Goal: Task Accomplishment & Management: Use online tool/utility

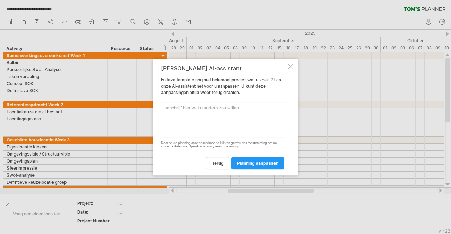
click at [289, 67] on div at bounding box center [291, 67] width 6 height 6
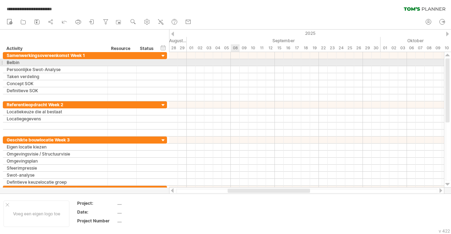
click at [235, 64] on div at bounding box center [306, 62] width 275 height 7
drag, startPoint x: 236, startPoint y: 64, endPoint x: 265, endPoint y: 62, distance: 28.6
click at [236, 64] on div at bounding box center [306, 62] width 275 height 7
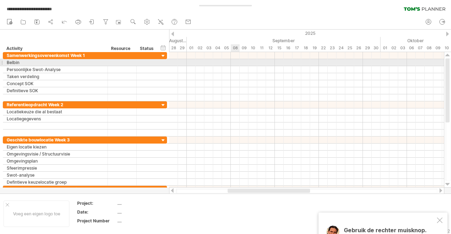
click at [236, 64] on div at bounding box center [306, 62] width 275 height 7
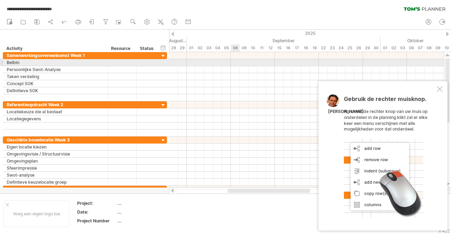
click at [232, 66] on div at bounding box center [306, 62] width 275 height 7
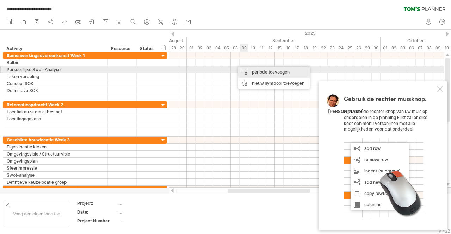
click at [247, 72] on div "periode toevoegen" at bounding box center [274, 72] width 72 height 11
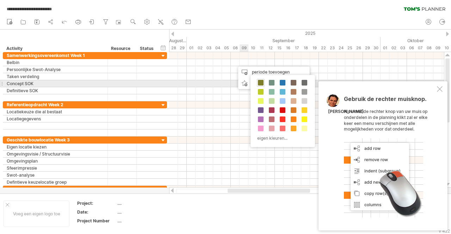
click at [262, 82] on span at bounding box center [261, 83] width 6 height 6
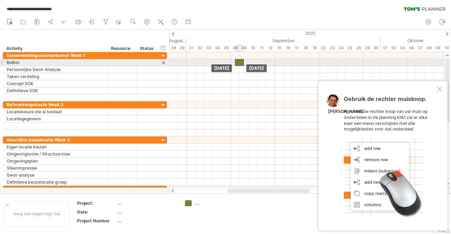
click at [239, 64] on div at bounding box center [239, 62] width 9 height 7
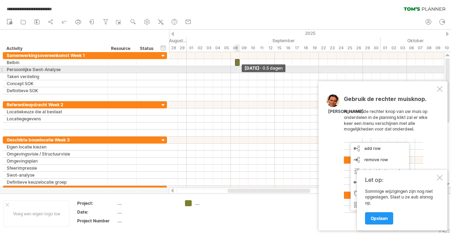
drag, startPoint x: 243, startPoint y: 62, endPoint x: 226, endPoint y: 64, distance: 17.0
click at [225, 65] on div "[DATE] - 0.5 dagen [DATE]" at bounding box center [306, 120] width 275 height 136
drag, startPoint x: 238, startPoint y: 64, endPoint x: 204, endPoint y: 66, distance: 33.2
click at [204, 66] on div "[DATE] [DATE]" at bounding box center [306, 120] width 275 height 136
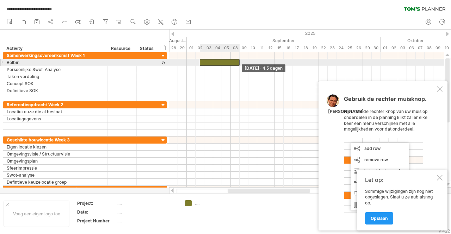
drag, startPoint x: 203, startPoint y: 62, endPoint x: 240, endPoint y: 63, distance: 36.7
click at [240, 63] on span at bounding box center [239, 62] width 3 height 7
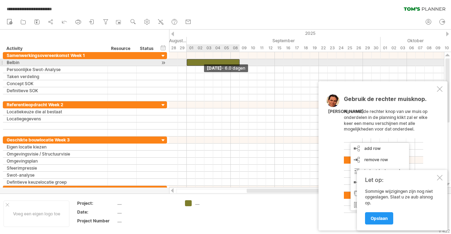
drag, startPoint x: 199, startPoint y: 62, endPoint x: 185, endPoint y: 61, distance: 14.1
click at [185, 61] on div "[DATE] - 4.5 dagen [DATE] - 6.0 dagen" at bounding box center [306, 120] width 275 height 136
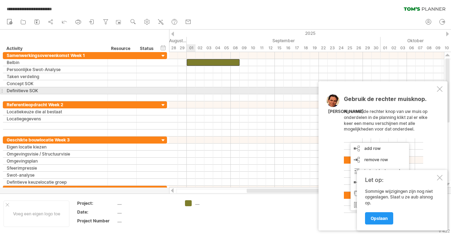
click at [197, 109] on div at bounding box center [306, 112] width 275 height 7
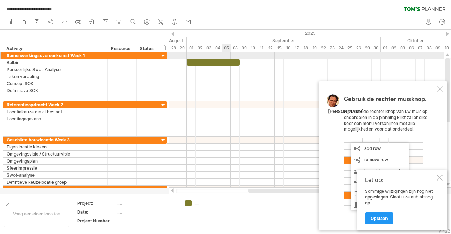
click at [226, 59] on div at bounding box center [306, 55] width 275 height 7
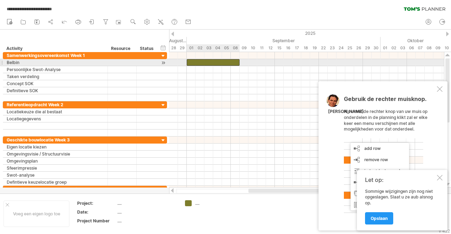
click at [226, 62] on div at bounding box center [213, 62] width 53 height 7
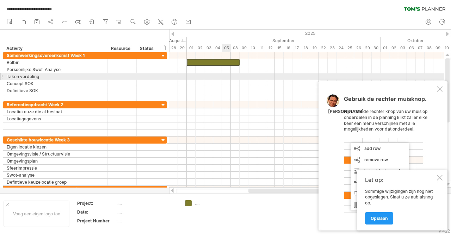
click at [226, 80] on div at bounding box center [306, 76] width 275 height 7
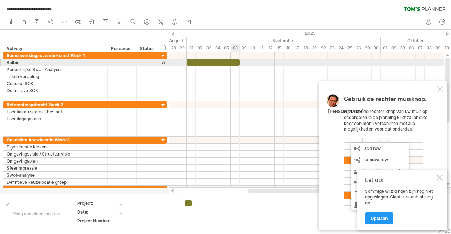
click at [236, 62] on div at bounding box center [213, 62] width 53 height 7
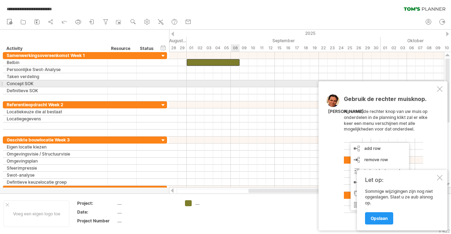
click at [234, 81] on div at bounding box center [306, 83] width 275 height 7
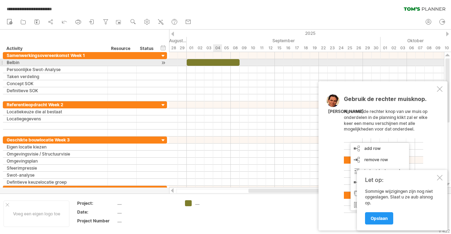
click at [215, 61] on div at bounding box center [213, 62] width 53 height 7
drag, startPoint x: 240, startPoint y: 63, endPoint x: 211, endPoint y: 64, distance: 28.6
click at [211, 64] on div at bounding box center [200, 62] width 26 height 7
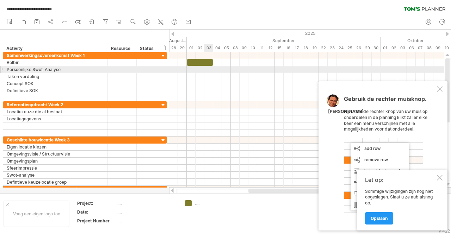
click at [211, 69] on div at bounding box center [306, 69] width 275 height 7
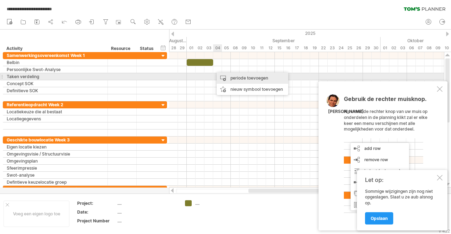
click at [234, 78] on div "periode toevoegen" at bounding box center [253, 78] width 72 height 11
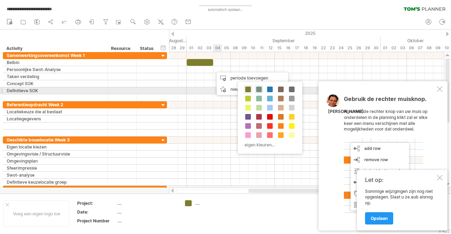
click at [261, 91] on span at bounding box center [259, 90] width 6 height 6
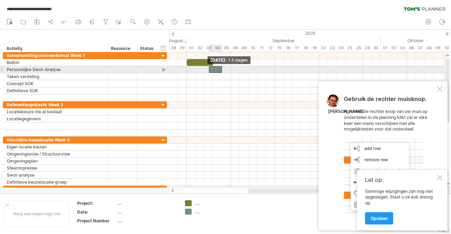
drag, startPoint x: 214, startPoint y: 70, endPoint x: 210, endPoint y: 70, distance: 3.9
click at [210, 70] on div at bounding box center [215, 69] width 13 height 7
drag, startPoint x: 221, startPoint y: 69, endPoint x: 238, endPoint y: 71, distance: 17.0
click at [238, 71] on span at bounding box center [239, 69] width 3 height 7
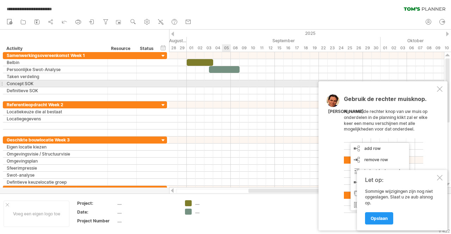
click at [227, 86] on div at bounding box center [306, 83] width 275 height 7
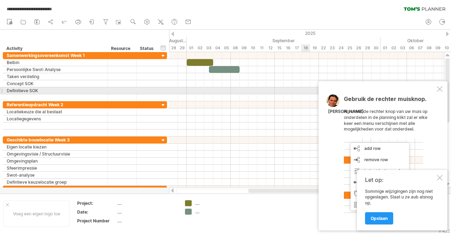
click at [438, 89] on div at bounding box center [440, 89] width 6 height 6
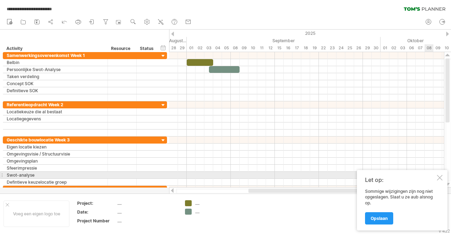
click at [441, 176] on div at bounding box center [440, 178] width 6 height 6
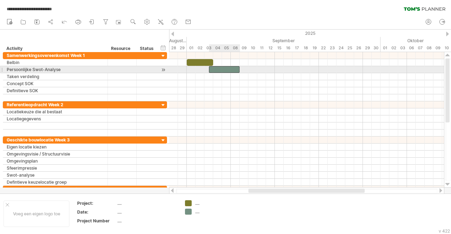
click at [217, 70] on div at bounding box center [224, 69] width 31 height 7
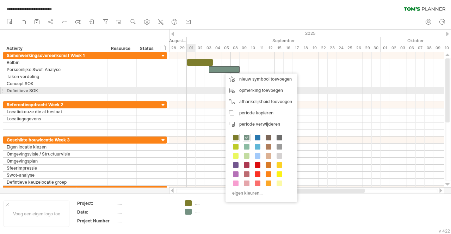
click at [197, 88] on div at bounding box center [306, 90] width 275 height 7
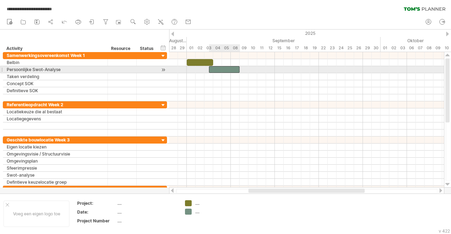
click at [214, 69] on div at bounding box center [224, 69] width 31 height 7
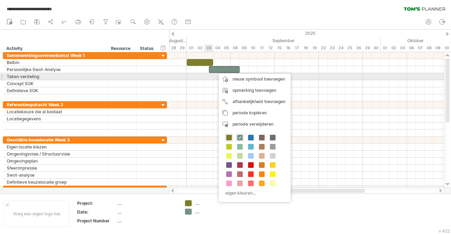
click at [212, 78] on div at bounding box center [306, 76] width 275 height 7
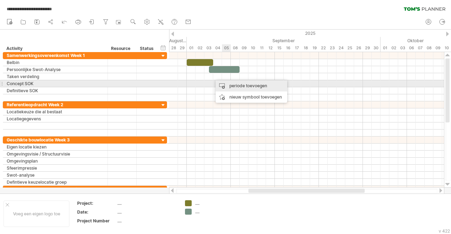
click at [233, 86] on div "periode toevoegen" at bounding box center [252, 85] width 72 height 11
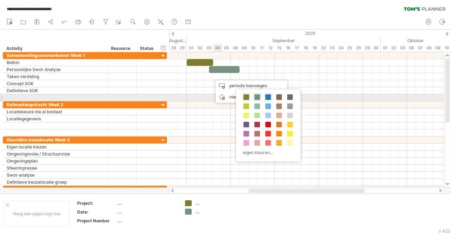
click at [268, 98] on span at bounding box center [268, 97] width 6 height 6
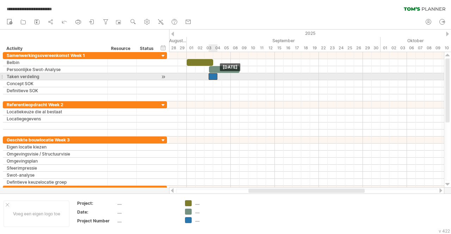
drag, startPoint x: 215, startPoint y: 76, endPoint x: 212, endPoint y: 77, distance: 3.8
click at [212, 77] on div at bounding box center [213, 76] width 9 height 7
drag, startPoint x: 218, startPoint y: 78, endPoint x: 241, endPoint y: 78, distance: 23.6
click at [241, 78] on div "[DATE] - 3.5 dagen [DATE]" at bounding box center [306, 120] width 275 height 136
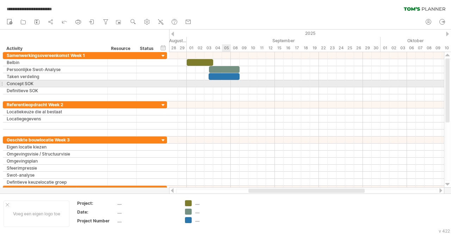
click at [223, 82] on div at bounding box center [306, 83] width 275 height 7
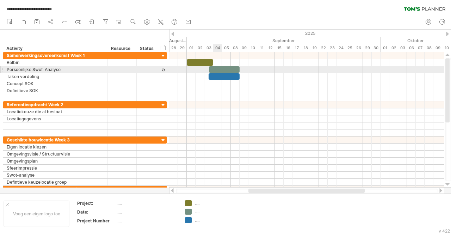
click at [220, 73] on div at bounding box center [306, 69] width 275 height 7
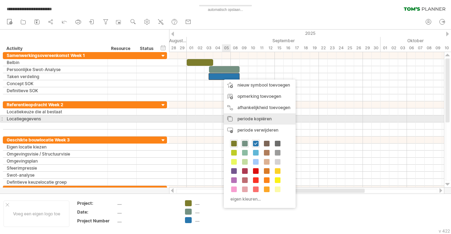
click at [247, 120] on span "periode kopiëren" at bounding box center [255, 118] width 34 height 5
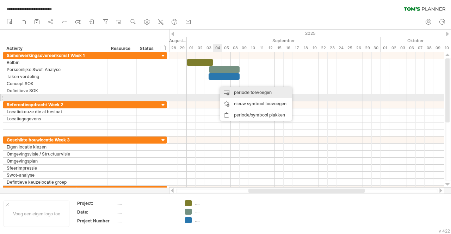
click at [240, 94] on div "periode toevoegen" at bounding box center [256, 92] width 72 height 11
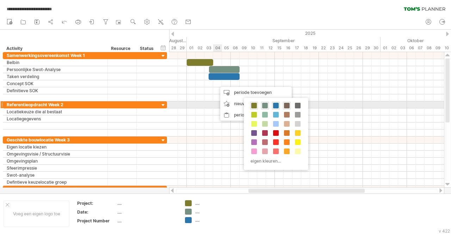
click at [285, 107] on span at bounding box center [287, 106] width 6 height 6
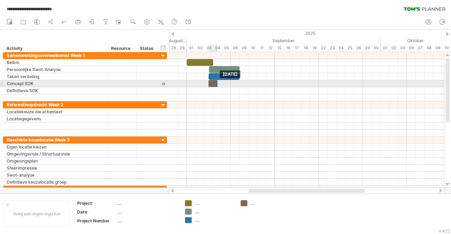
drag, startPoint x: 220, startPoint y: 83, endPoint x: 213, endPoint y: 83, distance: 7.0
click at [213, 83] on div at bounding box center [213, 83] width 9 height 7
click at [213, 84] on div at bounding box center [208, 83] width 9 height 7
drag, startPoint x: 211, startPoint y: 84, endPoint x: 217, endPoint y: 85, distance: 6.5
click at [217, 85] on div at bounding box center [213, 83] width 9 height 7
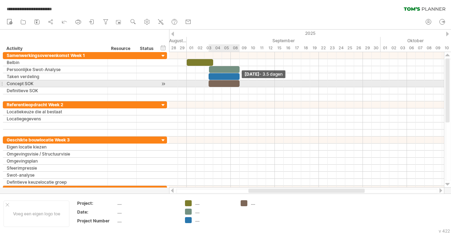
drag, startPoint x: 217, startPoint y: 85, endPoint x: 241, endPoint y: 86, distance: 23.6
click at [241, 86] on span at bounding box center [239, 83] width 3 height 7
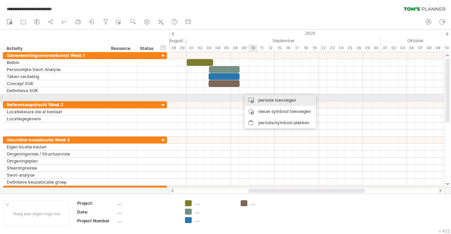
click at [269, 99] on div "periode toevoegen" at bounding box center [281, 100] width 72 height 11
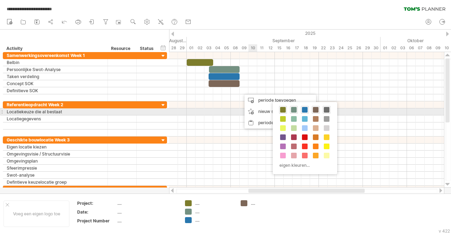
click at [325, 111] on span at bounding box center [327, 110] width 6 height 6
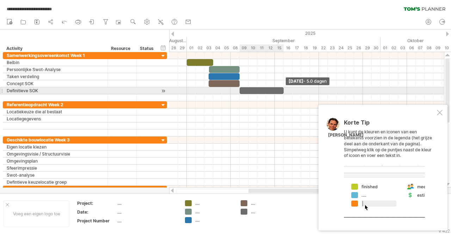
drag, startPoint x: 249, startPoint y: 91, endPoint x: 283, endPoint y: 93, distance: 34.3
click at [283, 93] on span at bounding box center [283, 90] width 3 height 7
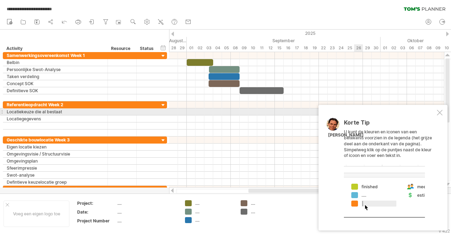
click at [442, 110] on div "Korte Tip U kunt de kleuren en iconen van een betekenis voorzien in de legenda …" at bounding box center [383, 168] width 129 height 126
click at [439, 110] on div at bounding box center [440, 113] width 6 height 6
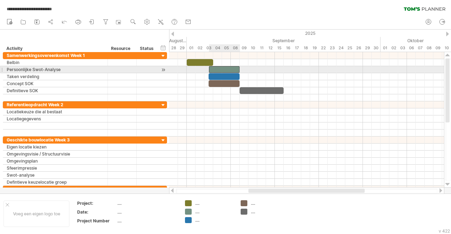
click at [238, 70] on div at bounding box center [224, 69] width 31 height 7
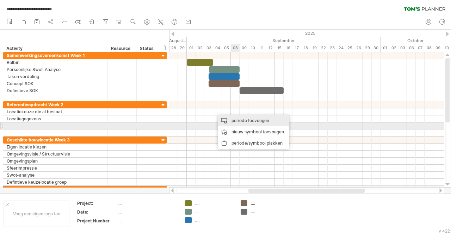
click at [240, 124] on div "periode toevoegen" at bounding box center [254, 120] width 72 height 11
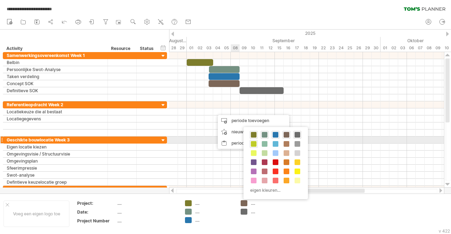
click at [252, 142] on span at bounding box center [254, 144] width 6 height 6
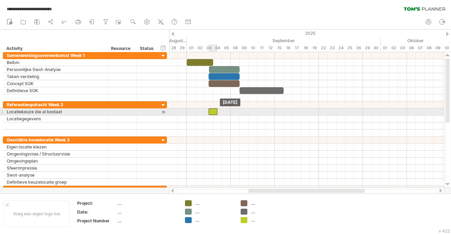
drag, startPoint x: 216, startPoint y: 110, endPoint x: 212, endPoint y: 113, distance: 4.6
click at [212, 113] on div at bounding box center [213, 112] width 9 height 7
click at [214, 113] on div at bounding box center [213, 112] width 9 height 7
drag, startPoint x: 217, startPoint y: 113, endPoint x: 240, endPoint y: 113, distance: 23.6
click at [240, 113] on span at bounding box center [239, 112] width 3 height 7
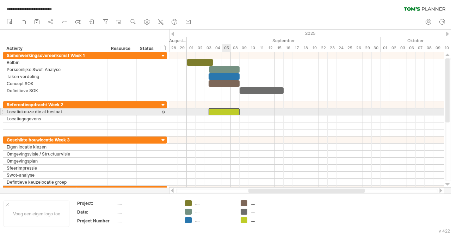
click at [224, 113] on div at bounding box center [224, 112] width 31 height 7
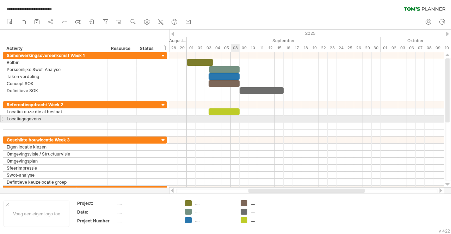
click at [233, 119] on div at bounding box center [306, 119] width 275 height 7
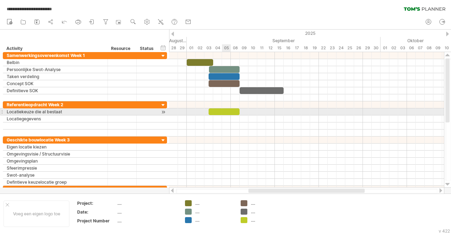
click at [227, 113] on div at bounding box center [224, 112] width 31 height 7
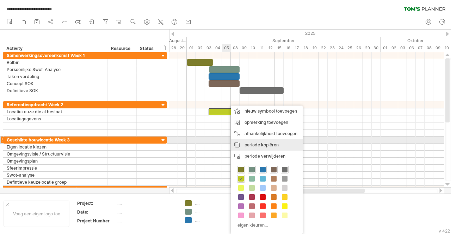
click at [255, 144] on span "periode kopiëren" at bounding box center [262, 144] width 34 height 5
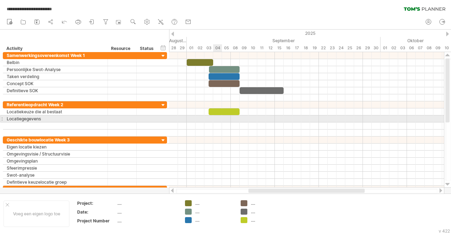
click at [218, 118] on div at bounding box center [306, 119] width 275 height 7
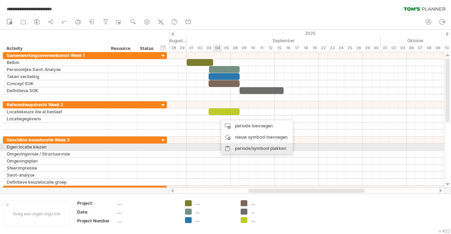
click at [238, 146] on div "periode/symbool plakken" at bounding box center [257, 148] width 72 height 11
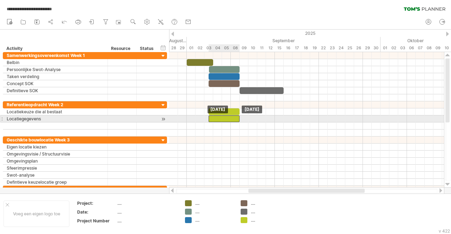
drag, startPoint x: 225, startPoint y: 120, endPoint x: 216, endPoint y: 121, distance: 8.5
click at [216, 121] on div at bounding box center [224, 119] width 31 height 7
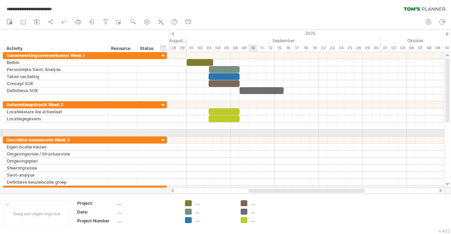
click at [248, 134] on div at bounding box center [306, 133] width 275 height 7
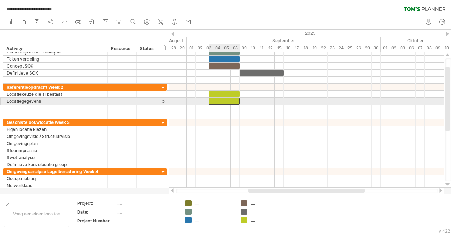
click at [232, 100] on div at bounding box center [224, 101] width 31 height 7
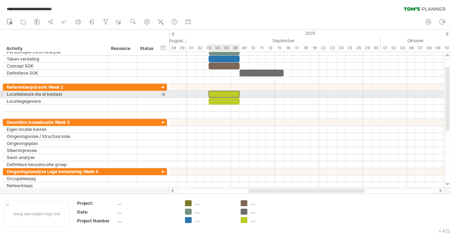
click at [238, 94] on div at bounding box center [224, 94] width 31 height 7
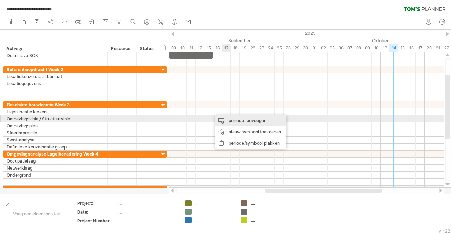
click at [238, 122] on div "periode toevoegen" at bounding box center [251, 120] width 72 height 11
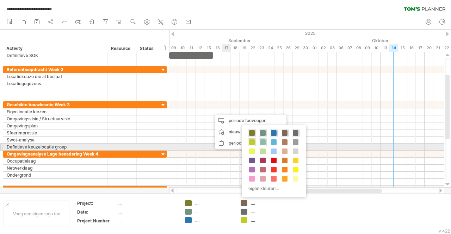
click at [262, 144] on span at bounding box center [263, 143] width 6 height 6
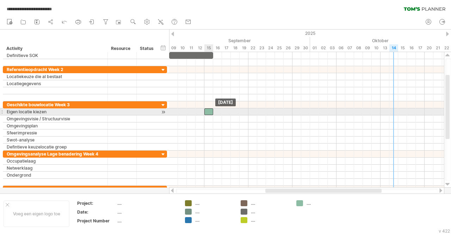
drag, startPoint x: 216, startPoint y: 112, endPoint x: 208, endPoint y: 113, distance: 7.8
click at [208, 113] on div at bounding box center [208, 112] width 9 height 7
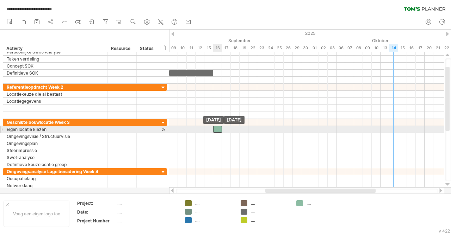
drag, startPoint x: 210, startPoint y: 128, endPoint x: 219, endPoint y: 128, distance: 9.2
click at [219, 128] on div at bounding box center [217, 129] width 9 height 7
click at [220, 129] on div at bounding box center [217, 129] width 9 height 7
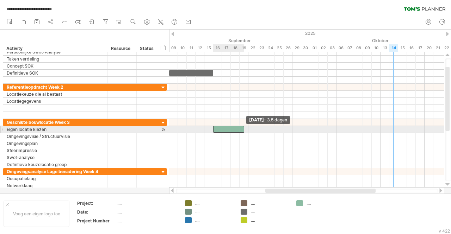
drag, startPoint x: 222, startPoint y: 129, endPoint x: 246, endPoint y: 130, distance: 23.6
click at [246, 130] on div "[DATE] - 3.5 dagen [DATE]" at bounding box center [306, 120] width 275 height 136
drag, startPoint x: 245, startPoint y: 128, endPoint x: 250, endPoint y: 128, distance: 4.6
click at [250, 128] on span at bounding box center [248, 129] width 3 height 7
drag, startPoint x: 247, startPoint y: 132, endPoint x: 255, endPoint y: 131, distance: 7.8
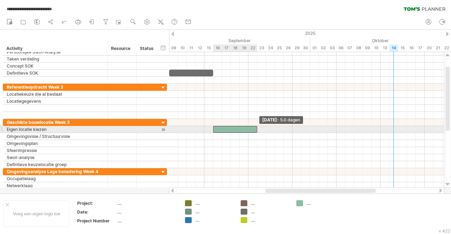
click at [255, 131] on div at bounding box center [235, 129] width 44 height 7
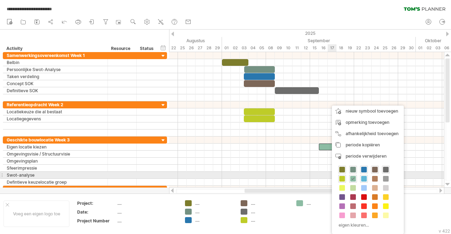
click at [363, 177] on span at bounding box center [364, 179] width 6 height 6
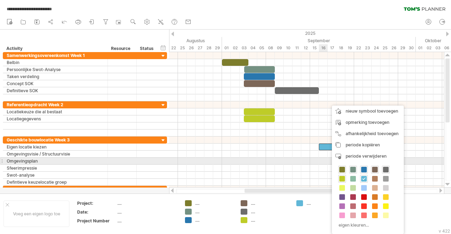
click at [326, 159] on div at bounding box center [306, 161] width 275 height 7
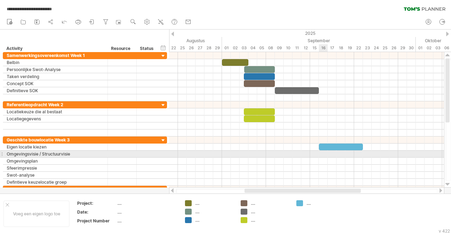
click at [325, 154] on div at bounding box center [306, 154] width 275 height 7
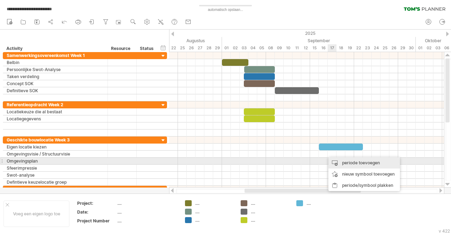
click at [346, 161] on div "periode toevoegen" at bounding box center [364, 163] width 72 height 11
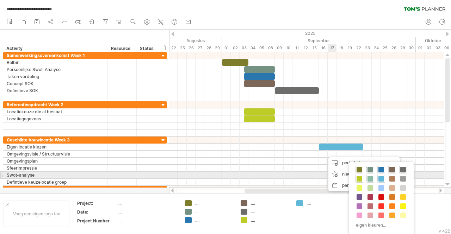
click at [370, 176] on span at bounding box center [371, 179] width 6 height 6
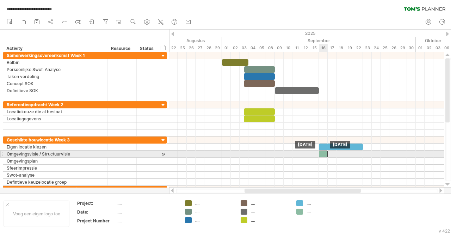
drag, startPoint x: 327, startPoint y: 153, endPoint x: 324, endPoint y: 155, distance: 3.8
click at [324, 155] on div at bounding box center [323, 154] width 9 height 7
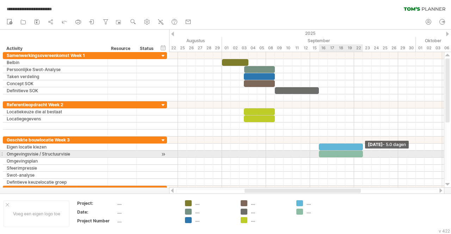
drag, startPoint x: 327, startPoint y: 155, endPoint x: 364, endPoint y: 156, distance: 37.0
click at [364, 156] on span at bounding box center [363, 154] width 3 height 7
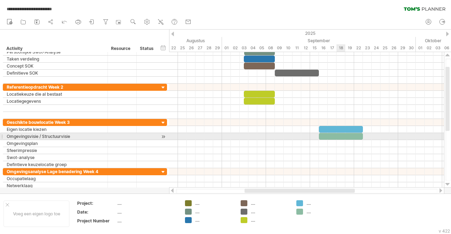
click at [342, 138] on div at bounding box center [341, 136] width 44 height 7
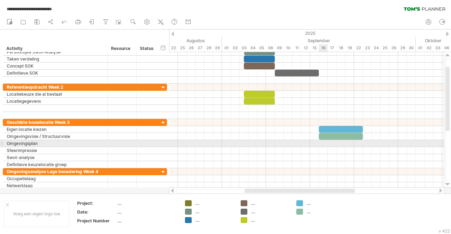
click at [325, 143] on div at bounding box center [306, 143] width 275 height 7
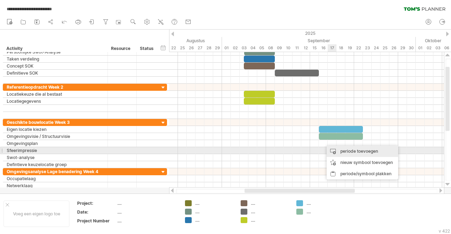
click at [355, 154] on div "periode toevoegen" at bounding box center [363, 151] width 72 height 11
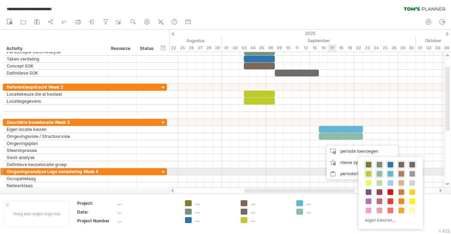
click at [403, 175] on span at bounding box center [402, 174] width 6 height 6
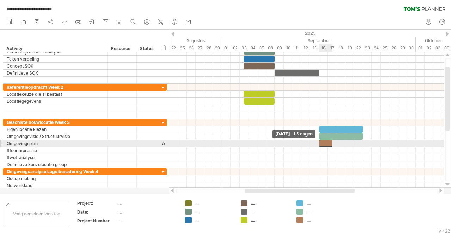
drag, startPoint x: 324, startPoint y: 145, endPoint x: 321, endPoint y: 143, distance: 3.7
click at [321, 143] on div at bounding box center [325, 143] width 13 height 7
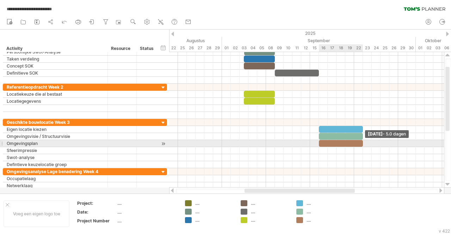
drag, startPoint x: 331, startPoint y: 143, endPoint x: 361, endPoint y: 145, distance: 29.7
click at [361, 145] on div at bounding box center [341, 143] width 44 height 7
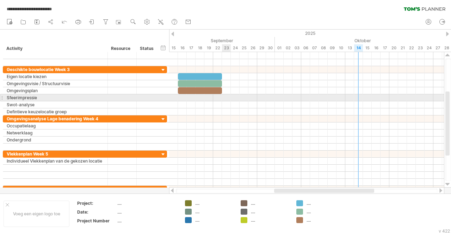
click at [228, 99] on div at bounding box center [306, 97] width 275 height 7
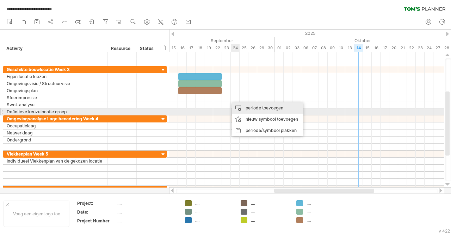
click at [262, 110] on div "periode toevoegen" at bounding box center [268, 108] width 72 height 11
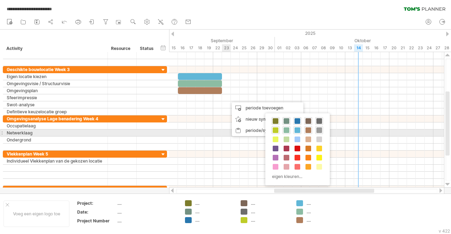
click at [319, 130] on span at bounding box center [320, 131] width 6 height 6
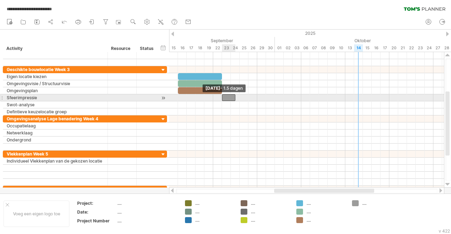
click at [225, 97] on div at bounding box center [228, 97] width 13 height 7
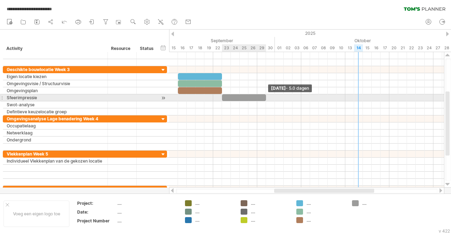
drag, startPoint x: 234, startPoint y: 98, endPoint x: 265, endPoint y: 98, distance: 30.7
click at [265, 98] on span at bounding box center [266, 97] width 3 height 7
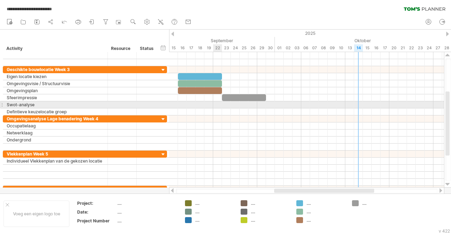
click at [224, 104] on div at bounding box center [306, 105] width 275 height 7
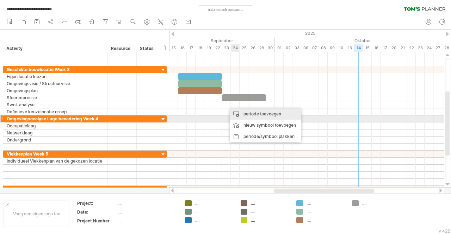
click at [260, 116] on div "periode toevoegen" at bounding box center [266, 114] width 72 height 11
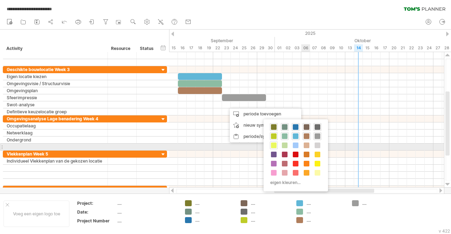
click at [275, 145] on span at bounding box center [274, 146] width 6 height 6
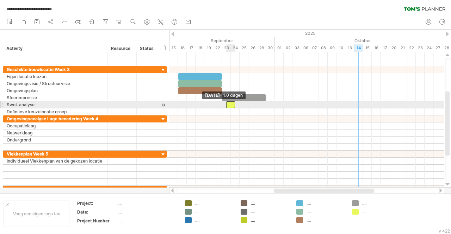
click at [227, 104] on span at bounding box center [226, 105] width 3 height 7
drag, startPoint x: 227, startPoint y: 104, endPoint x: 223, endPoint y: 103, distance: 4.2
click at [223, 103] on span at bounding box center [222, 105] width 3 height 7
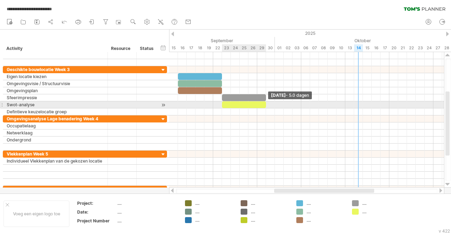
drag, startPoint x: 234, startPoint y: 104, endPoint x: 265, endPoint y: 104, distance: 31.4
click at [265, 104] on span at bounding box center [266, 105] width 3 height 7
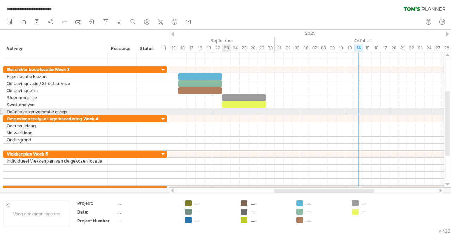
click at [227, 111] on div at bounding box center [306, 112] width 275 height 7
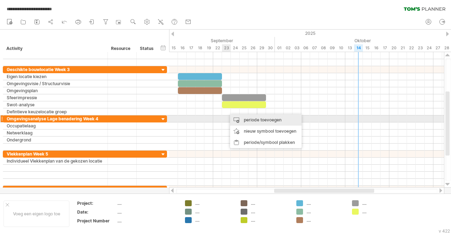
click at [251, 118] on div "periode toevoegen" at bounding box center [266, 120] width 72 height 11
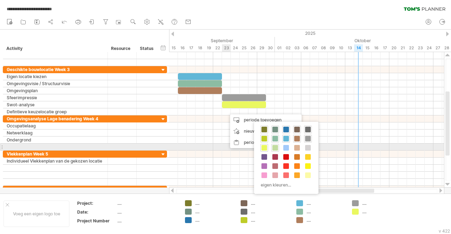
click at [276, 145] on div at bounding box center [275, 148] width 8 height 8
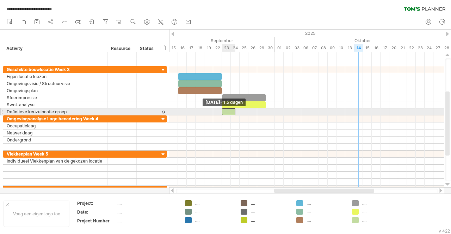
click at [224, 112] on div at bounding box center [228, 112] width 13 height 7
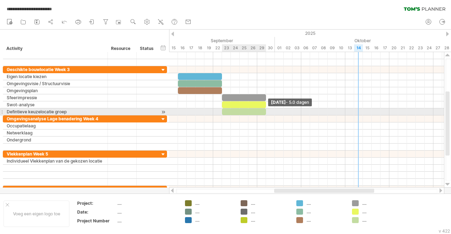
drag, startPoint x: 236, startPoint y: 114, endPoint x: 262, endPoint y: 113, distance: 26.1
click at [265, 113] on span at bounding box center [266, 112] width 3 height 7
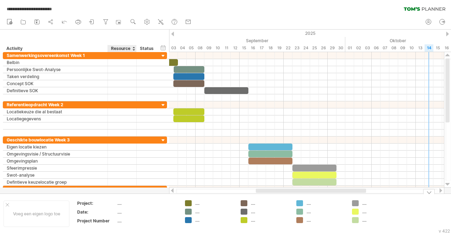
click at [118, 206] on div "...." at bounding box center [146, 204] width 59 height 6
click at [118, 207] on td at bounding box center [147, 205] width 60 height 8
type input "*********"
click at [122, 214] on div "...." at bounding box center [146, 212] width 59 height 6
type input "********"
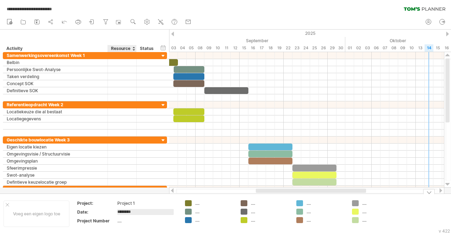
click at [119, 223] on div "...." at bounding box center [146, 221] width 59 height 6
type input "*"
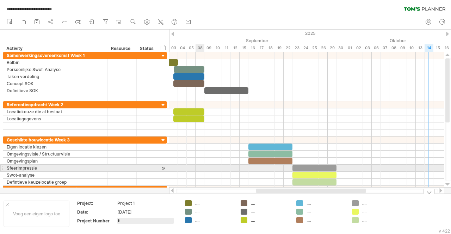
click at [203, 165] on div at bounding box center [306, 168] width 275 height 7
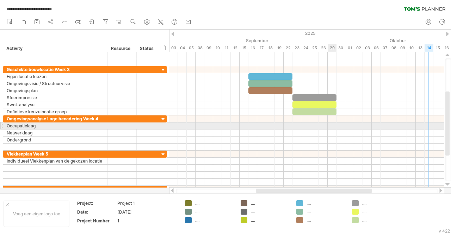
click at [333, 127] on div at bounding box center [306, 126] width 275 height 7
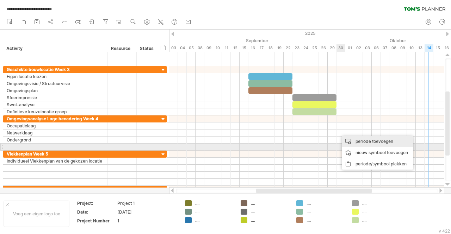
click at [369, 145] on div "periode toevoegen" at bounding box center [378, 141] width 72 height 11
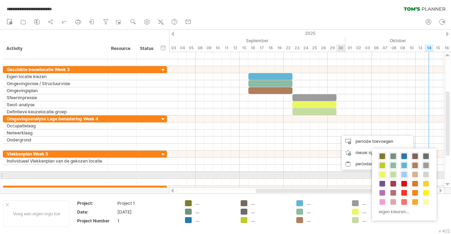
click at [402, 176] on span at bounding box center [404, 175] width 6 height 6
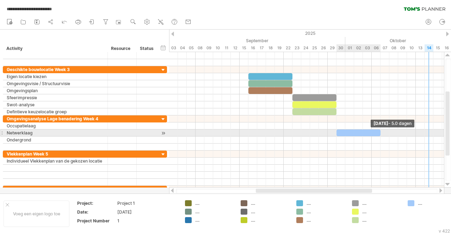
drag, startPoint x: 344, startPoint y: 133, endPoint x: 378, endPoint y: 134, distance: 34.2
click at [378, 134] on div at bounding box center [359, 133] width 44 height 7
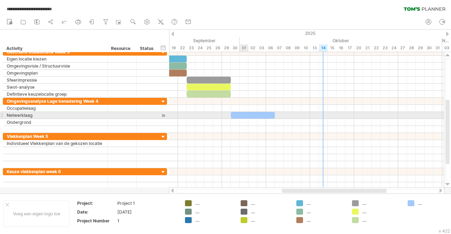
click at [248, 113] on div at bounding box center [253, 115] width 44 height 7
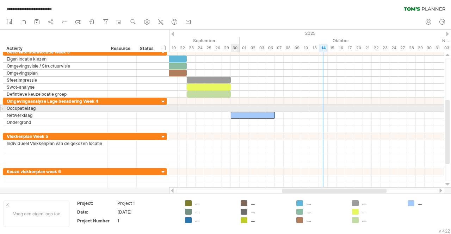
click at [238, 108] on div at bounding box center [306, 108] width 275 height 7
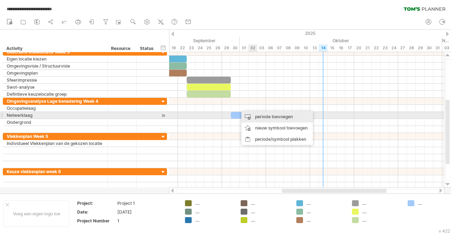
click at [259, 117] on div "periode toevoegen" at bounding box center [277, 116] width 72 height 11
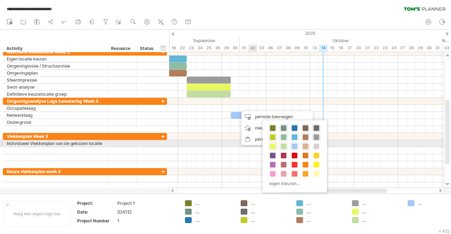
click at [306, 144] on span at bounding box center [306, 147] width 6 height 6
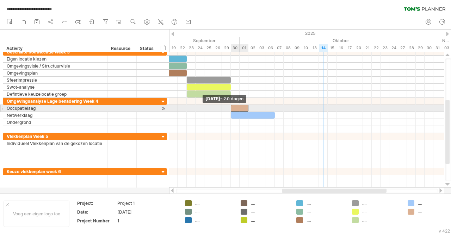
drag, startPoint x: 239, startPoint y: 107, endPoint x: 232, endPoint y: 109, distance: 7.6
click at [232, 109] on span at bounding box center [230, 108] width 3 height 7
click at [251, 107] on div at bounding box center [306, 108] width 275 height 7
click at [247, 107] on div at bounding box center [240, 108] width 18 height 7
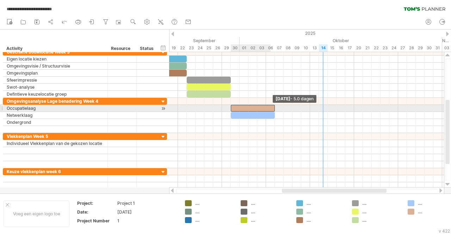
drag, startPoint x: 247, startPoint y: 107, endPoint x: 271, endPoint y: 109, distance: 24.3
click at [271, 109] on div at bounding box center [253, 108] width 44 height 7
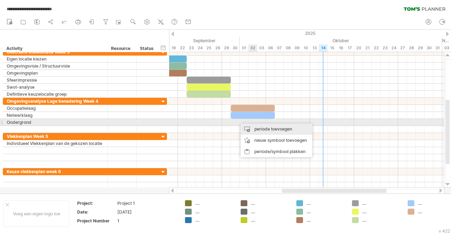
click at [257, 126] on div "periode toevoegen" at bounding box center [277, 129] width 72 height 11
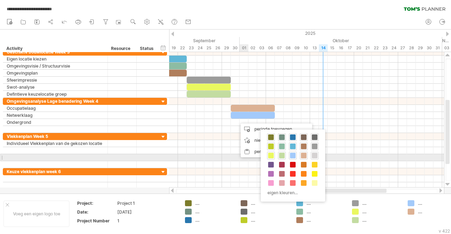
click at [314, 156] on span at bounding box center [315, 156] width 6 height 6
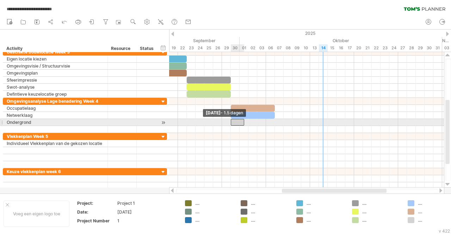
click at [230, 124] on span at bounding box center [230, 122] width 3 height 7
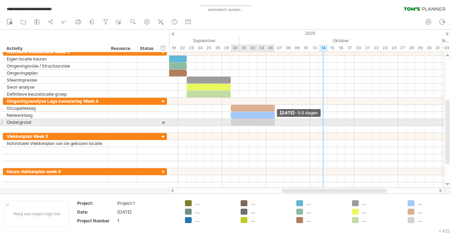
drag, startPoint x: 243, startPoint y: 123, endPoint x: 272, endPoint y: 123, distance: 28.9
click at [272, 123] on div at bounding box center [253, 122] width 44 height 7
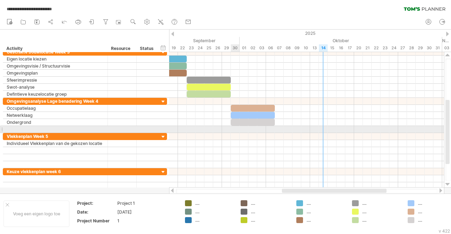
click at [237, 132] on div at bounding box center [306, 129] width 275 height 7
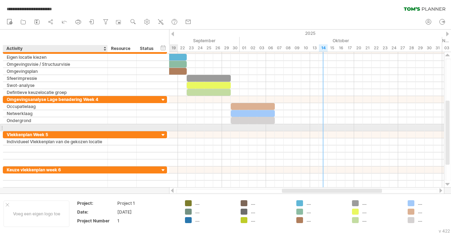
click at [17, 129] on div at bounding box center [55, 127] width 97 height 7
click at [27, 125] on input "**********" at bounding box center [55, 127] width 97 height 7
click at [25, 126] on input "**********" at bounding box center [55, 127] width 97 height 7
type input "**********"
click at [273, 127] on div at bounding box center [306, 127] width 275 height 7
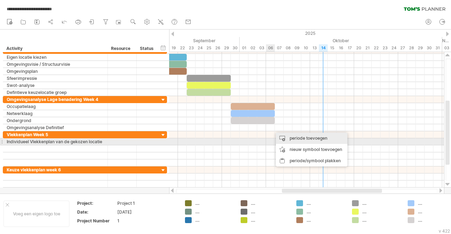
click at [307, 139] on div "periode toevoegen" at bounding box center [312, 138] width 72 height 11
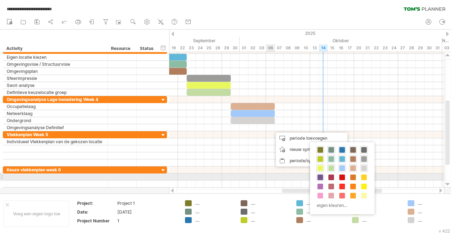
click at [321, 178] on span at bounding box center [321, 178] width 6 height 6
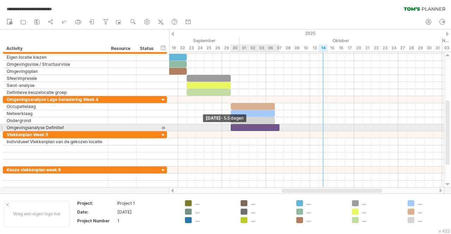
drag, startPoint x: 271, startPoint y: 128, endPoint x: 232, endPoint y: 126, distance: 39.1
click at [232, 126] on span at bounding box center [230, 127] width 3 height 7
drag, startPoint x: 231, startPoint y: 128, endPoint x: 265, endPoint y: 130, distance: 34.2
click at [265, 130] on span at bounding box center [266, 127] width 3 height 7
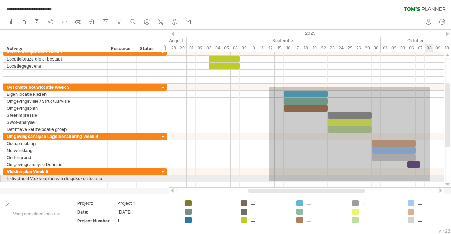
drag, startPoint x: 269, startPoint y: 87, endPoint x: 416, endPoint y: 163, distance: 165.2
click at [430, 181] on div at bounding box center [306, 119] width 275 height 141
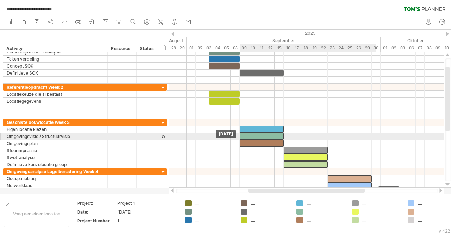
drag, startPoint x: 302, startPoint y: 135, endPoint x: 258, endPoint y: 138, distance: 44.5
click at [258, 138] on div at bounding box center [262, 136] width 44 height 7
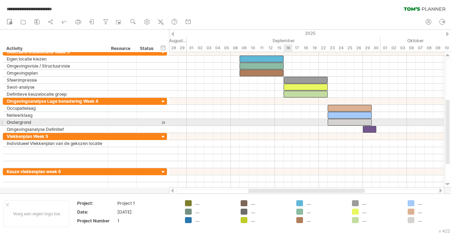
click at [272, 132] on div at bounding box center [306, 129] width 275 height 7
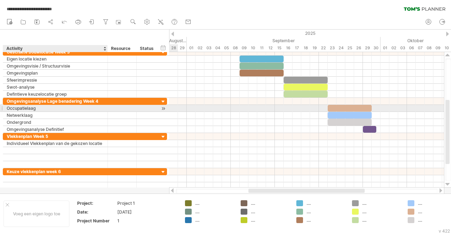
click at [43, 110] on div "Occupatielaag" at bounding box center [55, 108] width 97 height 7
click at [162, 109] on div at bounding box center [163, 108] width 7 height 7
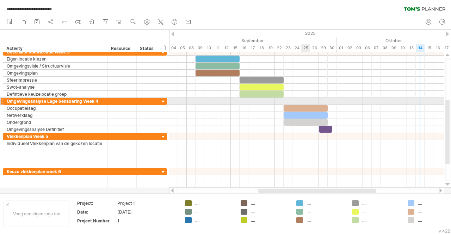
click at [301, 101] on div at bounding box center [306, 101] width 275 height 7
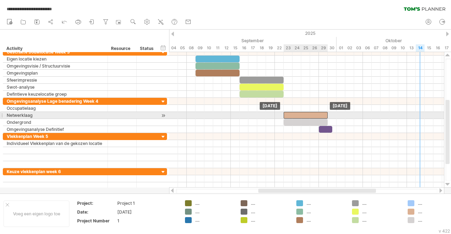
drag, startPoint x: 298, startPoint y: 107, endPoint x: 299, endPoint y: 113, distance: 6.0
drag, startPoint x: 301, startPoint y: 121, endPoint x: 301, endPoint y: 115, distance: 5.6
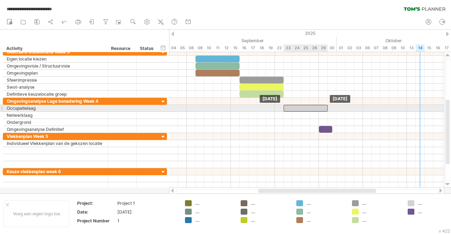
drag, startPoint x: 303, startPoint y: 113, endPoint x: 304, endPoint y: 109, distance: 3.5
click at [303, 110] on div at bounding box center [306, 108] width 44 height 7
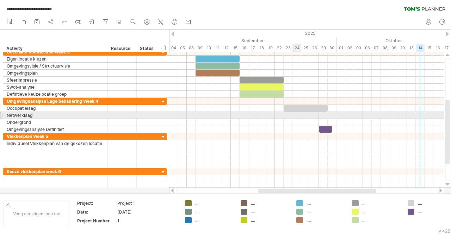
click at [301, 116] on div at bounding box center [306, 115] width 275 height 7
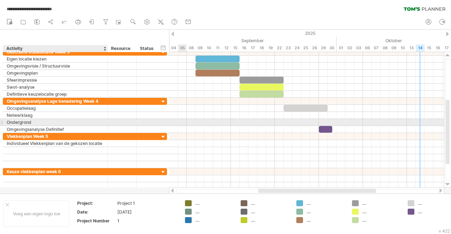
click at [39, 123] on div "Ondergrond" at bounding box center [55, 122] width 97 height 7
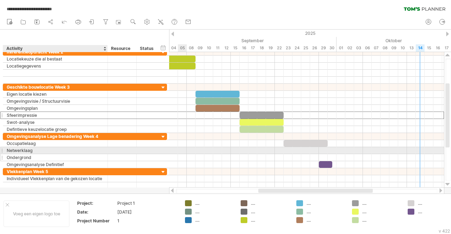
click at [58, 119] on div "**********" at bounding box center [85, 115] width 164 height 7
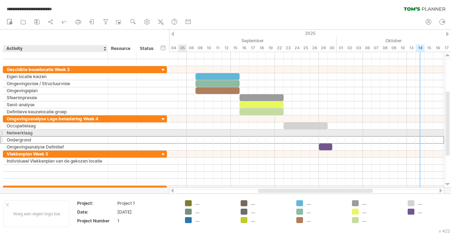
drag, startPoint x: 60, startPoint y: 137, endPoint x: 60, endPoint y: 134, distance: 3.5
click at [60, 136] on div "**********" at bounding box center [85, 133] width 164 height 35
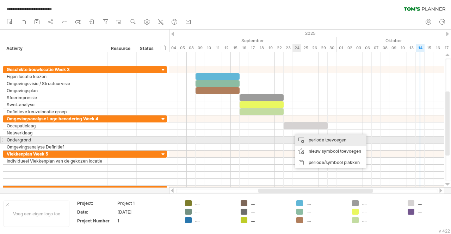
click at [309, 139] on div "periode toevoegen" at bounding box center [331, 140] width 72 height 11
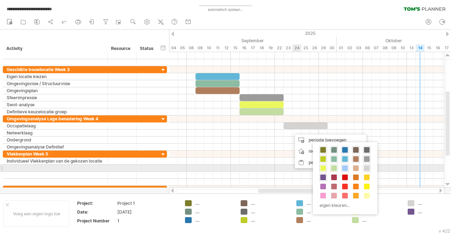
click at [344, 169] on span at bounding box center [345, 169] width 6 height 6
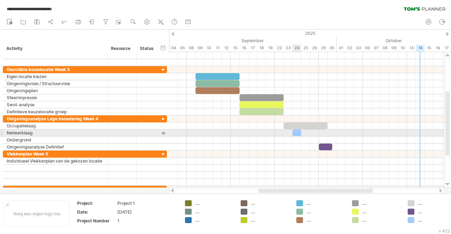
click at [295, 135] on div at bounding box center [297, 133] width 9 height 7
drag, startPoint x: 294, startPoint y: 134, endPoint x: 284, endPoint y: 134, distance: 9.9
click at [284, 134] on span at bounding box center [283, 133] width 3 height 7
drag, startPoint x: 301, startPoint y: 133, endPoint x: 326, endPoint y: 132, distance: 24.7
click at [326, 132] on div at bounding box center [306, 133] width 44 height 7
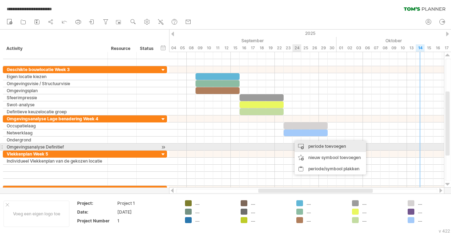
click at [314, 145] on div "periode toevoegen" at bounding box center [331, 146] width 72 height 11
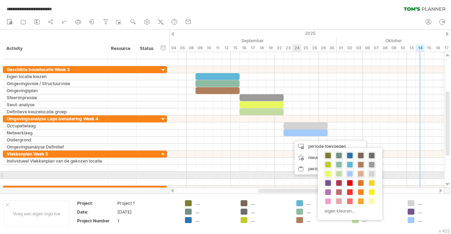
click at [358, 173] on span at bounding box center [361, 174] width 6 height 6
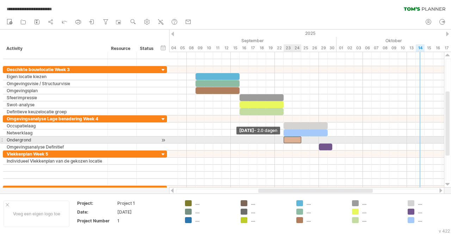
drag, startPoint x: 293, startPoint y: 141, endPoint x: 285, endPoint y: 139, distance: 7.9
click at [285, 139] on span at bounding box center [283, 140] width 3 height 7
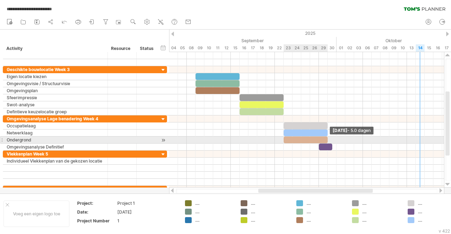
drag, startPoint x: 300, startPoint y: 139, endPoint x: 326, endPoint y: 139, distance: 26.1
click at [326, 139] on div at bounding box center [306, 140] width 44 height 7
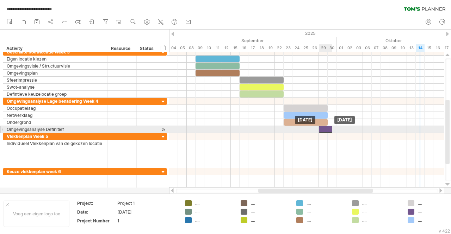
click at [323, 128] on div at bounding box center [325, 129] width 13 height 7
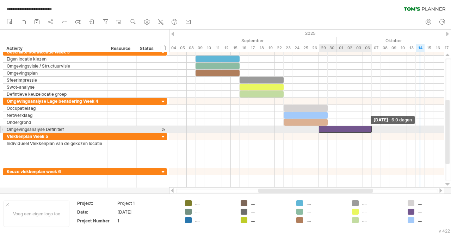
drag, startPoint x: 332, startPoint y: 130, endPoint x: 369, endPoint y: 131, distance: 37.4
click at [369, 131] on div at bounding box center [345, 129] width 53 height 7
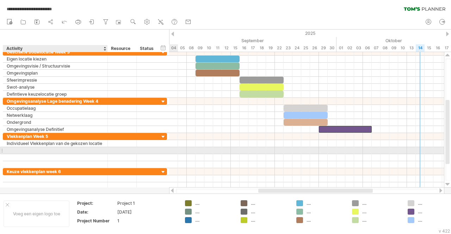
click at [54, 148] on div at bounding box center [55, 150] width 97 height 7
type input "**********"
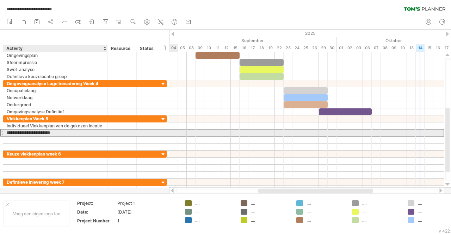
click at [72, 133] on input "**********" at bounding box center [55, 133] width 97 height 7
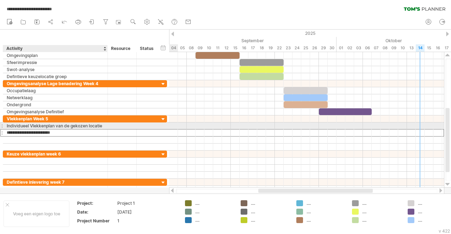
drag, startPoint x: 67, startPoint y: 132, endPoint x: 5, endPoint y: 129, distance: 61.8
click at [5, 129] on div "**********" at bounding box center [85, 133] width 164 height 35
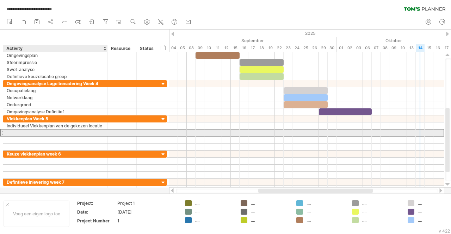
click at [32, 134] on div at bounding box center [55, 133] width 97 height 7
click at [59, 133] on div "Keuze vlekkenplan week 6" at bounding box center [55, 133] width 97 height 7
click at [75, 133] on input "**********" at bounding box center [55, 133] width 97 height 7
type input "**********"
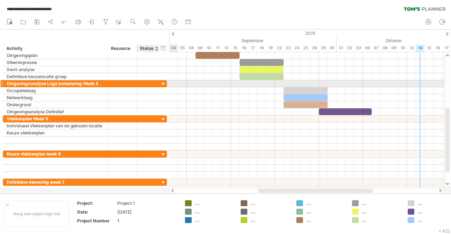
click at [161, 83] on div at bounding box center [163, 84] width 7 height 7
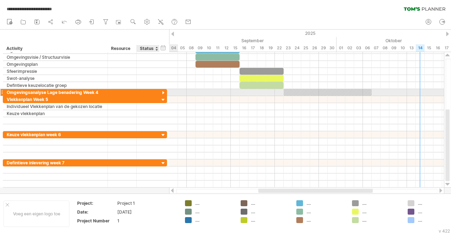
click at [162, 92] on div at bounding box center [163, 93] width 7 height 7
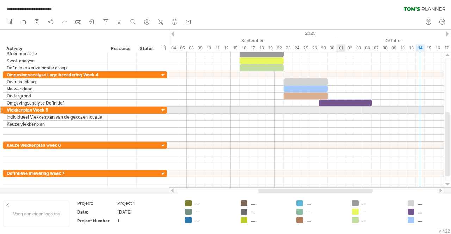
click at [344, 111] on div at bounding box center [306, 110] width 275 height 7
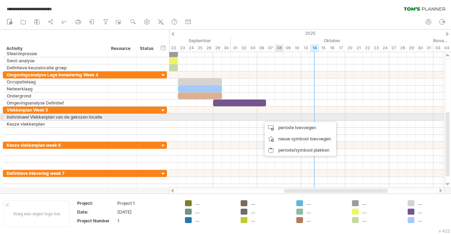
click at [277, 117] on div at bounding box center [306, 117] width 275 height 7
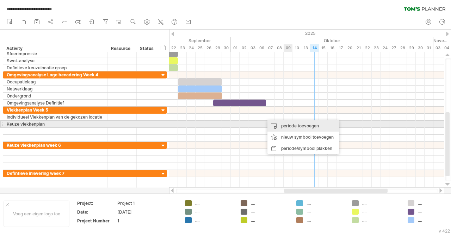
click at [287, 124] on div "periode toevoegen" at bounding box center [304, 126] width 72 height 11
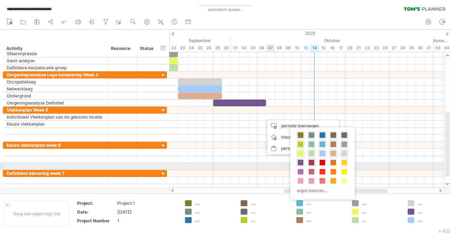
click at [310, 164] on span at bounding box center [312, 163] width 6 height 6
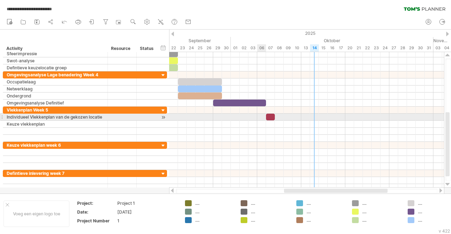
click at [262, 117] on div at bounding box center [306, 117] width 275 height 7
drag, startPoint x: 265, startPoint y: 118, endPoint x: 260, endPoint y: 117, distance: 4.6
click at [260, 117] on span at bounding box center [261, 117] width 3 height 7
drag, startPoint x: 262, startPoint y: 118, endPoint x: 257, endPoint y: 118, distance: 4.2
click at [257, 118] on span at bounding box center [257, 117] width 3 height 7
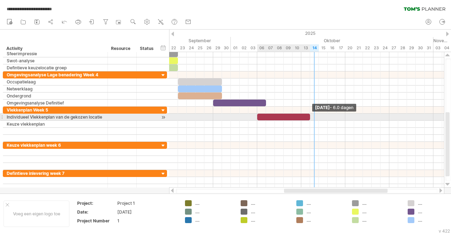
drag, startPoint x: 274, startPoint y: 116, endPoint x: 307, endPoint y: 118, distance: 33.6
click at [307, 118] on div at bounding box center [283, 117] width 53 height 7
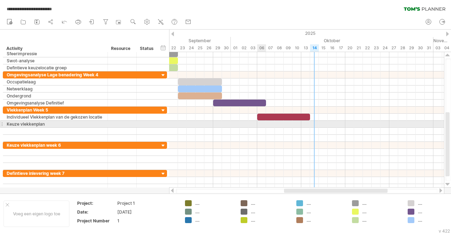
click at [258, 127] on div at bounding box center [306, 124] width 275 height 7
click at [261, 124] on div at bounding box center [306, 124] width 275 height 7
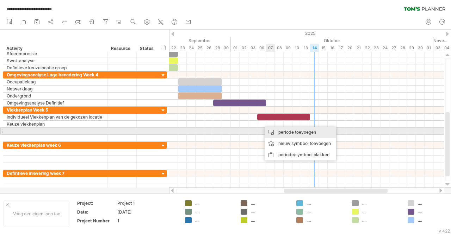
click at [287, 134] on div "periode toevoegen" at bounding box center [301, 132] width 72 height 11
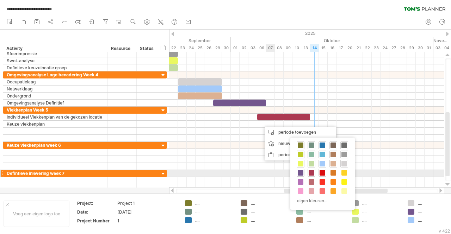
click at [325, 174] on span at bounding box center [323, 173] width 6 height 6
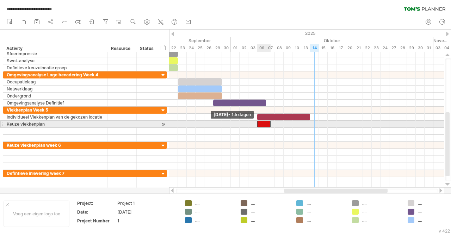
click at [259, 125] on div at bounding box center [263, 124] width 13 height 7
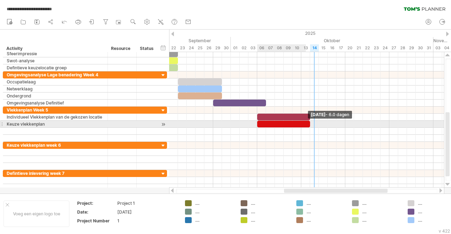
drag, startPoint x: 269, startPoint y: 125, endPoint x: 296, endPoint y: 112, distance: 29.5
click at [306, 128] on div "[DATE] - 6.0 dagen [DATE] - 1.5 dagen" at bounding box center [306, 120] width 275 height 136
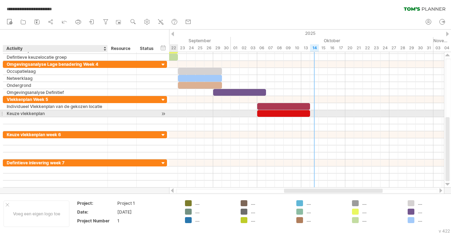
click at [72, 115] on div "Keuze vlekkenplan" at bounding box center [55, 113] width 97 height 7
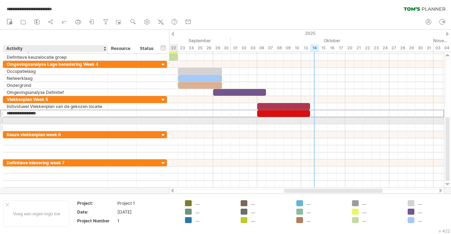
drag, startPoint x: 64, startPoint y: 117, endPoint x: 59, endPoint y: 126, distance: 10.6
click at [59, 126] on div "**********" at bounding box center [85, 113] width 164 height 35
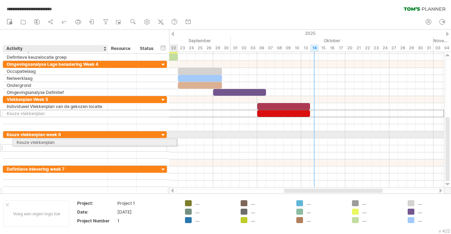
drag, startPoint x: 39, startPoint y: 113, endPoint x: 48, endPoint y: 141, distance: 29.4
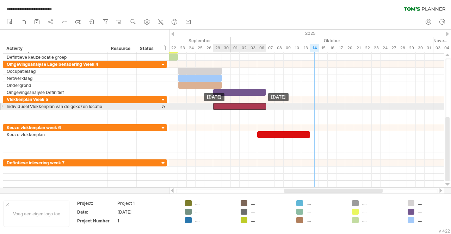
drag, startPoint x: 275, startPoint y: 105, endPoint x: 229, endPoint y: 105, distance: 45.8
click at [229, 105] on div at bounding box center [239, 106] width 53 height 7
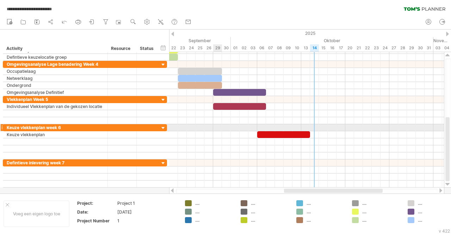
click at [216, 129] on div at bounding box center [306, 127] width 275 height 7
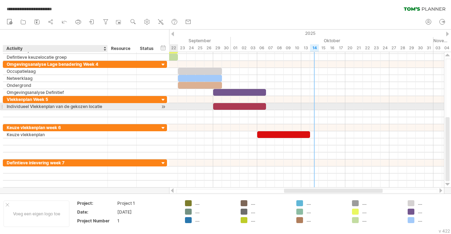
click at [94, 108] on div "Individueel Vlekkenplan van de gekozen locatie" at bounding box center [55, 106] width 97 height 7
click at [94, 108] on input "**********" at bounding box center [55, 106] width 97 height 7
drag, startPoint x: 103, startPoint y: 105, endPoint x: 109, endPoint y: 109, distance: 6.8
click at [104, 106] on input "**********" at bounding box center [55, 106] width 97 height 7
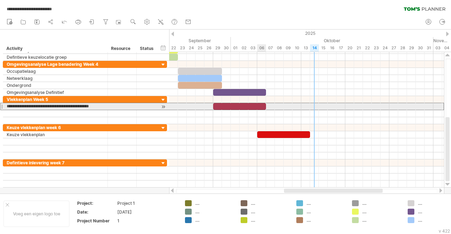
click at [263, 106] on div at bounding box center [239, 106] width 53 height 7
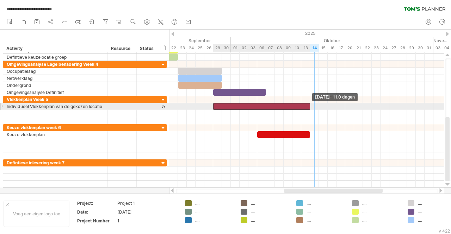
drag, startPoint x: 265, startPoint y: 108, endPoint x: 307, endPoint y: 106, distance: 42.7
click at [307, 106] on div at bounding box center [261, 106] width 97 height 7
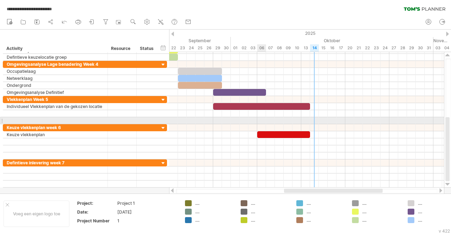
click at [259, 123] on div at bounding box center [306, 120] width 275 height 7
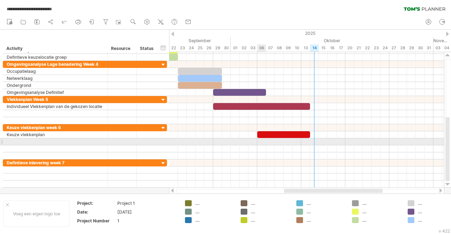
click at [258, 143] on div at bounding box center [306, 142] width 275 height 7
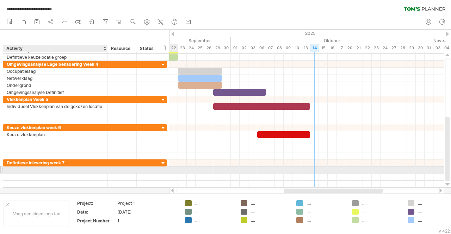
click at [47, 173] on div at bounding box center [55, 170] width 97 height 7
type input "*"
click at [29, 170] on div at bounding box center [55, 170] width 97 height 7
paste input "**********"
drag, startPoint x: 93, startPoint y: 170, endPoint x: 87, endPoint y: 172, distance: 5.9
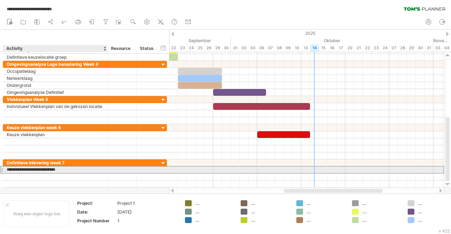
click at [93, 170] on input "**********" at bounding box center [55, 170] width 97 height 7
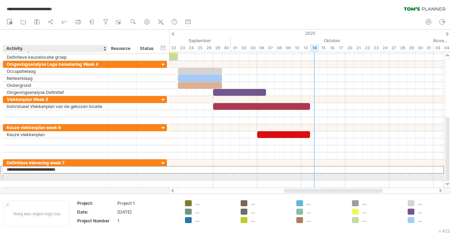
click at [77, 176] on div at bounding box center [55, 177] width 97 height 7
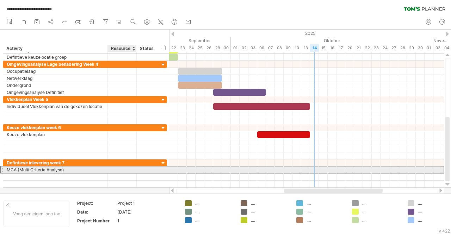
click at [114, 172] on div at bounding box center [121, 170] width 21 height 7
click at [83, 173] on div "MCA (Multi Criteria Analyse)" at bounding box center [55, 170] width 97 height 7
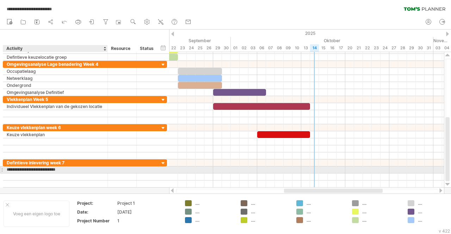
click at [85, 170] on input "**********" at bounding box center [55, 170] width 97 height 7
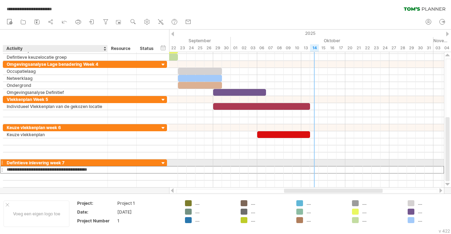
type input "**********"
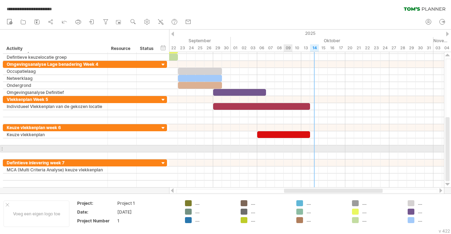
click at [287, 152] on div at bounding box center [306, 149] width 275 height 7
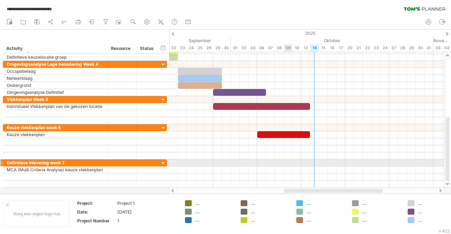
click at [289, 166] on div at bounding box center [306, 163] width 275 height 7
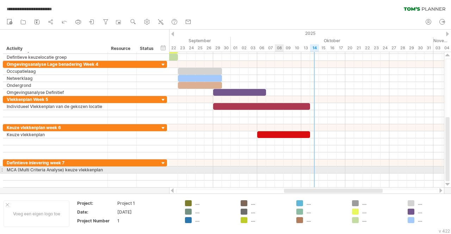
click at [280, 172] on div at bounding box center [306, 170] width 275 height 7
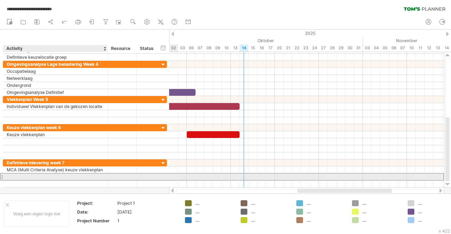
click at [78, 179] on div at bounding box center [55, 177] width 97 height 7
type input "**********"
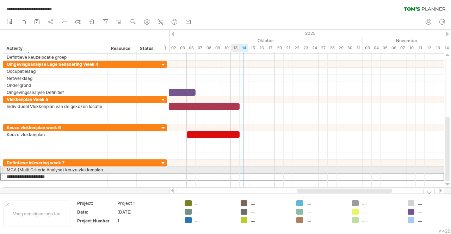
click at [235, 170] on div at bounding box center [306, 170] width 275 height 7
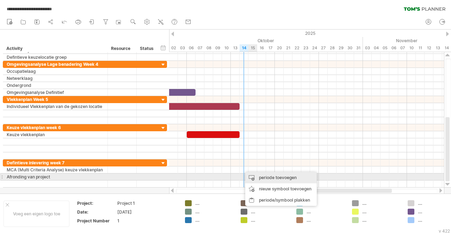
click at [264, 178] on div "periode toevoegen" at bounding box center [281, 177] width 72 height 11
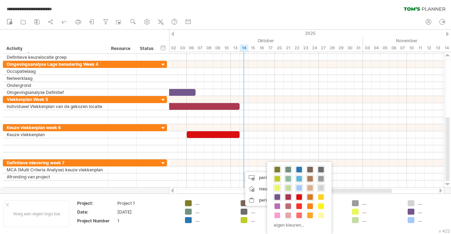
click at [309, 197] on span at bounding box center [310, 198] width 6 height 6
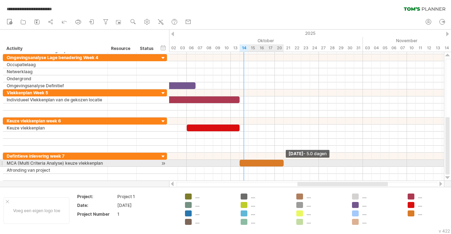
drag, startPoint x: 248, startPoint y: 163, endPoint x: 283, endPoint y: 164, distance: 34.9
click at [283, 164] on span at bounding box center [283, 163] width 3 height 7
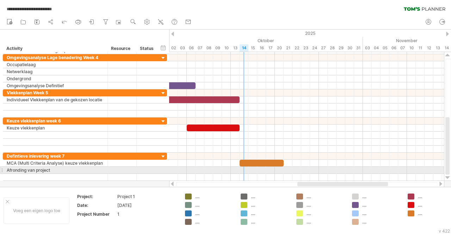
click at [248, 171] on div at bounding box center [306, 170] width 275 height 7
click at [245, 171] on div at bounding box center [306, 170] width 275 height 7
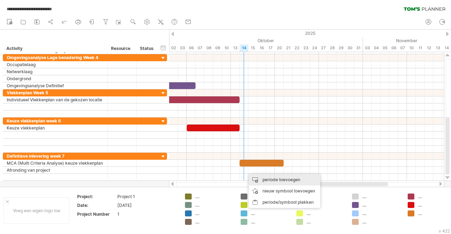
click at [276, 182] on div "periode toevoegen" at bounding box center [285, 179] width 72 height 11
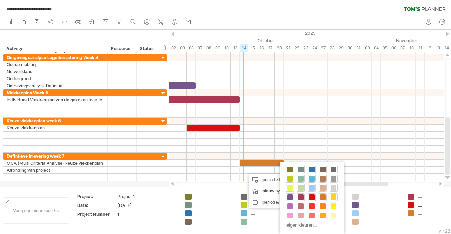
click at [335, 198] on span at bounding box center [334, 198] width 6 height 6
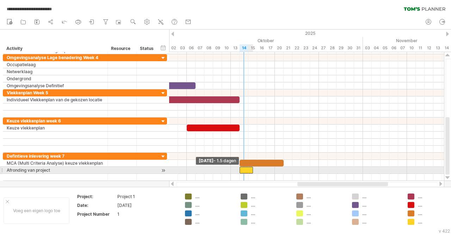
click at [241, 171] on div at bounding box center [246, 170] width 13 height 7
click at [250, 169] on div at bounding box center [246, 170] width 13 height 7
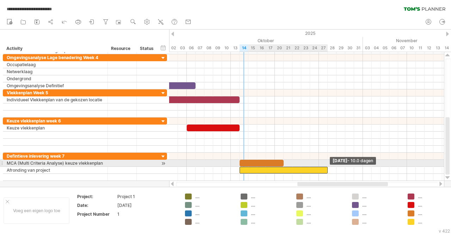
drag, startPoint x: 254, startPoint y: 169, endPoint x: 329, endPoint y: 162, distance: 75.7
click at [329, 162] on div "[DATE] - 10.0 dagen [DATE]" at bounding box center [306, 116] width 275 height 129
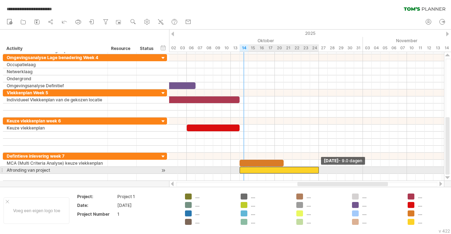
drag, startPoint x: 327, startPoint y: 170, endPoint x: 318, endPoint y: 172, distance: 9.1
click at [318, 172] on span at bounding box center [319, 170] width 3 height 7
drag, startPoint x: 319, startPoint y: 171, endPoint x: 326, endPoint y: 171, distance: 6.7
click at [326, 171] on div at bounding box center [284, 170] width 88 height 7
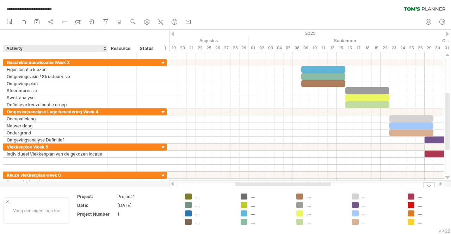
drag, startPoint x: 52, startPoint y: 188, endPoint x: 74, endPoint y: 196, distance: 23.5
click at [59, 198] on div "Voeg een eigen logo toe Project: Project 1 Date: [DATE] Project Number 1 .... .…" at bounding box center [225, 210] width 451 height 47
drag, startPoint x: 175, startPoint y: 188, endPoint x: 175, endPoint y: 192, distance: 3.9
click at [175, 192] on div "Voeg een eigen logo toe Project: Project 1 Date: [DATE] Project Number 1 .... .…" at bounding box center [225, 210] width 451 height 47
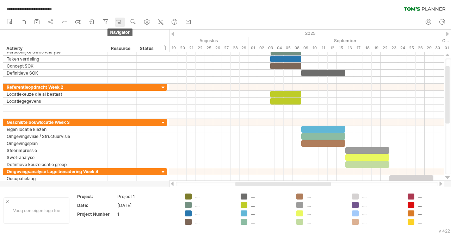
click at [118, 23] on rect at bounding box center [118, 22] width 7 height 7
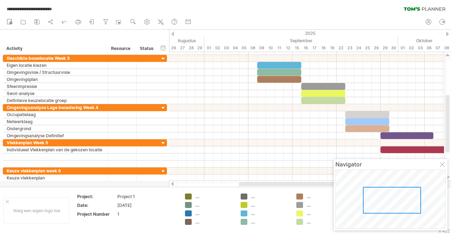
drag, startPoint x: 363, startPoint y: 180, endPoint x: 369, endPoint y: 183, distance: 7.4
click at [370, 187] on div at bounding box center [392, 200] width 58 height 27
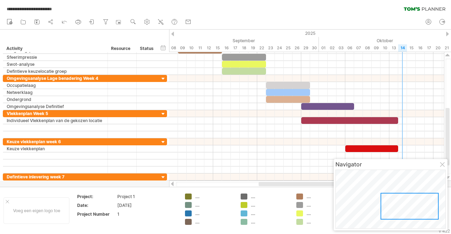
drag, startPoint x: 382, startPoint y: 185, endPoint x: 397, endPoint y: 195, distance: 18.3
click at [398, 196] on div at bounding box center [410, 206] width 58 height 27
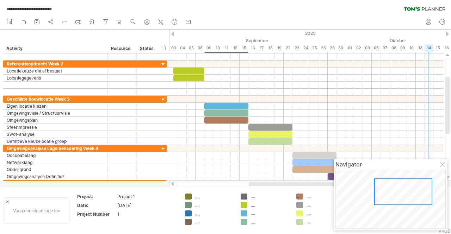
drag, startPoint x: 415, startPoint y: 203, endPoint x: 411, endPoint y: 185, distance: 19.1
click at [411, 188] on div at bounding box center [403, 192] width 58 height 27
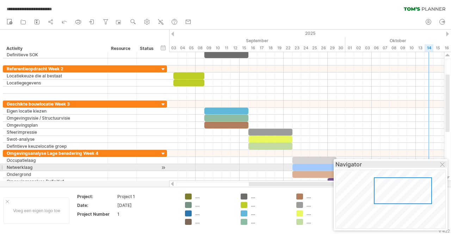
click at [446, 166] on div "Navigator" at bounding box center [391, 164] width 110 height 7
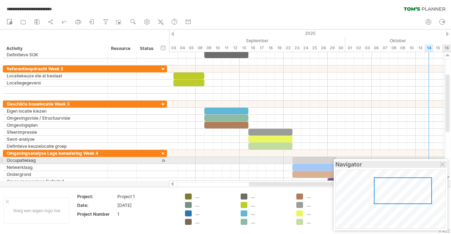
click at [441, 162] on div "Navigator" at bounding box center [391, 164] width 110 height 7
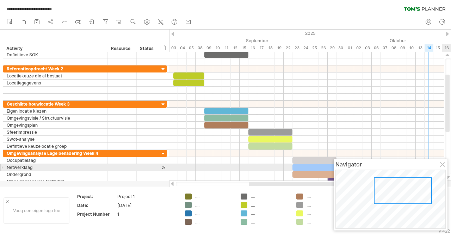
click at [443, 167] on div at bounding box center [443, 165] width 6 height 6
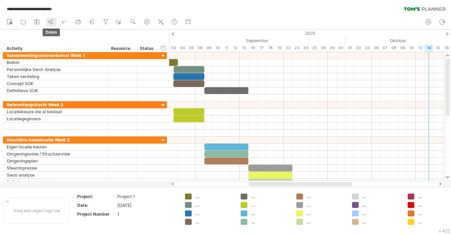
click at [54, 22] on icon at bounding box center [50, 21] width 7 height 7
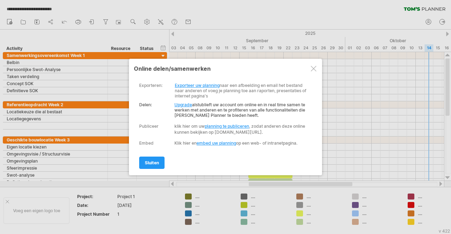
click at [313, 69] on div at bounding box center [314, 69] width 6 height 6
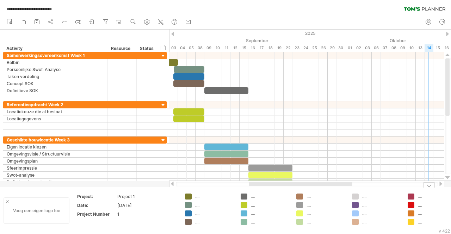
click at [4, 204] on div "Voeg een eigen logo toe" at bounding box center [37, 211] width 66 height 26
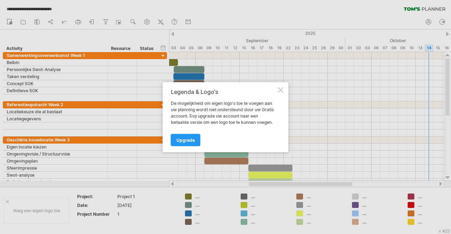
click at [279, 90] on div at bounding box center [281, 90] width 6 height 6
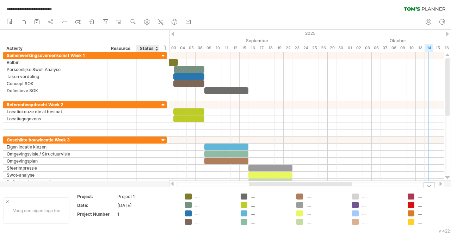
drag, startPoint x: 159, startPoint y: 189, endPoint x: 160, endPoint y: 196, distance: 7.4
click at [160, 198] on div "Voeg een eigen logo toe Project: Project 1 Date: [DATE] Project Number 1 .... .…" at bounding box center [225, 210] width 451 height 47
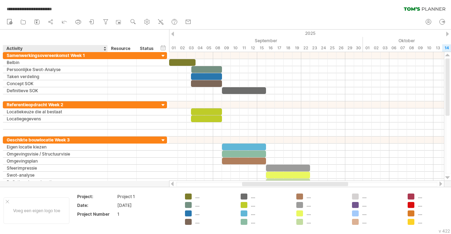
click at [33, 47] on div "Activity" at bounding box center [54, 48] width 97 height 7
click at [124, 39] on div "verberg start/eind/duur toon start/eind/duur ******** Activity ******** Resourc…" at bounding box center [84, 41] width 169 height 23
click at [147, 22] on circle at bounding box center [147, 22] width 2 height 2
select select "*"
select select "**"
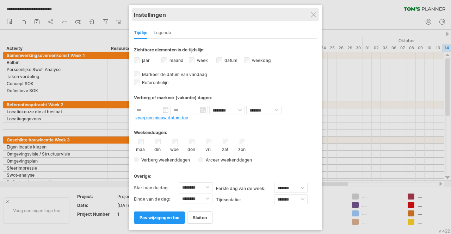
click at [307, 10] on div "Instellingen" at bounding box center [225, 14] width 183 height 13
click at [311, 10] on div "Instellingen" at bounding box center [225, 14] width 183 height 13
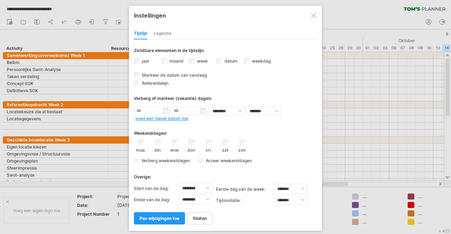
click at [311, 14] on div at bounding box center [314, 16] width 6 height 6
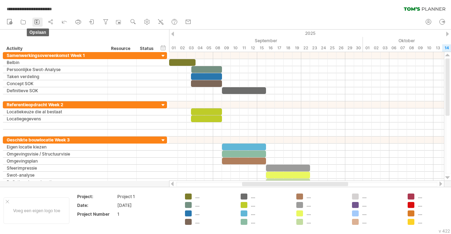
click at [40, 23] on icon at bounding box center [36, 21] width 7 height 7
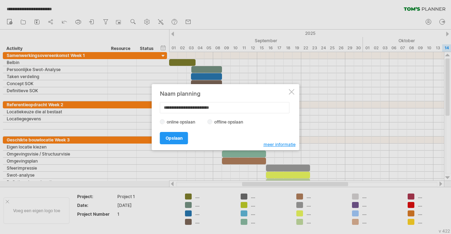
click at [269, 143] on div "[PERSON_NAME]" at bounding box center [224, 135] width 128 height 18
click at [270, 145] on span "meer informatie" at bounding box center [280, 144] width 32 height 5
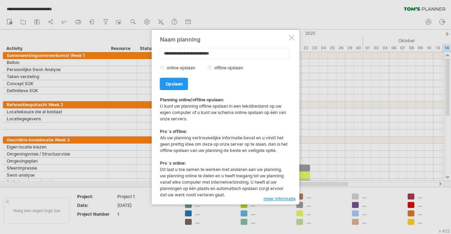
click at [293, 40] on div at bounding box center [292, 38] width 6 height 6
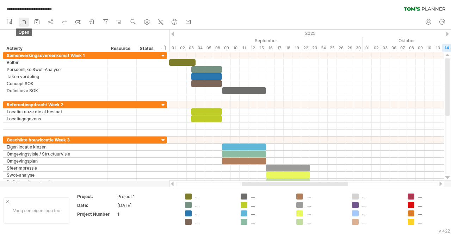
click at [25, 24] on icon at bounding box center [23, 21] width 7 height 7
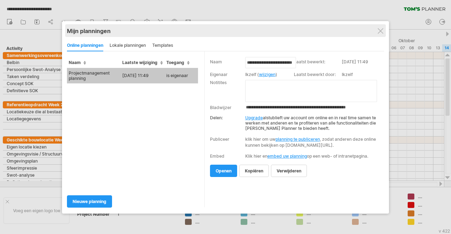
click at [384, 31] on div "Mijn planningen" at bounding box center [225, 30] width 317 height 7
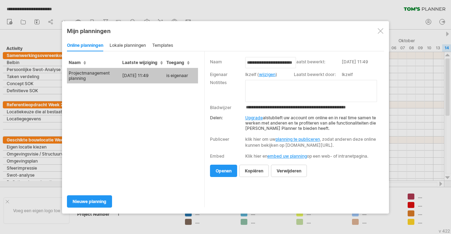
click at [381, 30] on div at bounding box center [381, 31] width 6 height 6
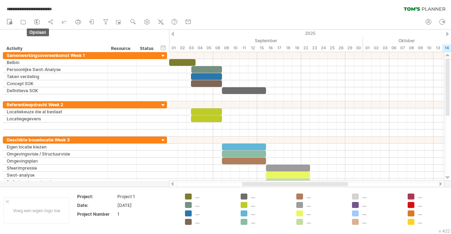
click at [36, 24] on icon at bounding box center [36, 21] width 7 height 7
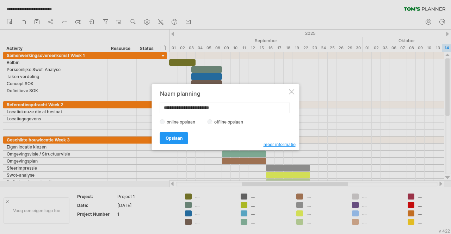
drag, startPoint x: 293, startPoint y: 92, endPoint x: 289, endPoint y: 91, distance: 4.3
click at [293, 93] on div at bounding box center [292, 92] width 6 height 6
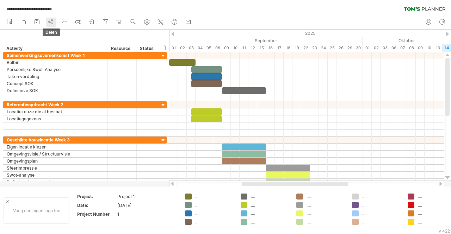
click at [51, 24] on icon at bounding box center [50, 21] width 7 height 7
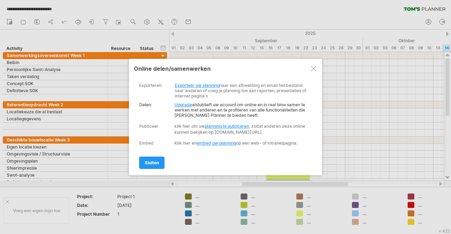
click at [216, 85] on link "Exporteer uw planning" at bounding box center [197, 85] width 45 height 5
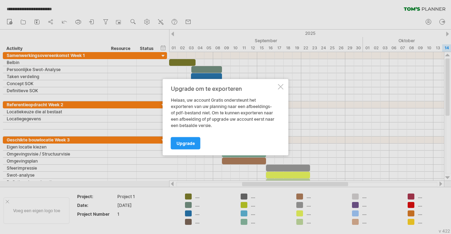
click at [283, 85] on div at bounding box center [281, 87] width 6 height 6
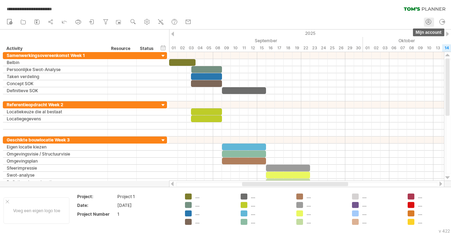
click at [426, 24] on icon at bounding box center [428, 21] width 7 height 7
type input "**********"
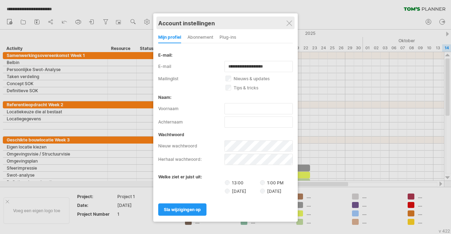
click at [290, 27] on div "Account instellingen" at bounding box center [225, 23] width 135 height 13
click at [284, 23] on div "Account instellingen" at bounding box center [225, 23] width 135 height 13
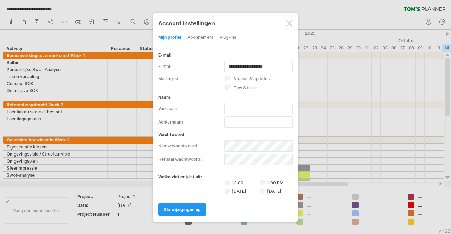
click at [288, 22] on div at bounding box center [290, 23] width 6 height 6
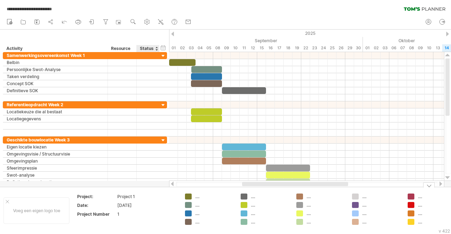
drag, startPoint x: 166, startPoint y: 184, endPoint x: 167, endPoint y: 191, distance: 7.1
click at [167, 191] on div "**********" at bounding box center [225, 117] width 451 height 234
